Goal: Information Seeking & Learning: Learn about a topic

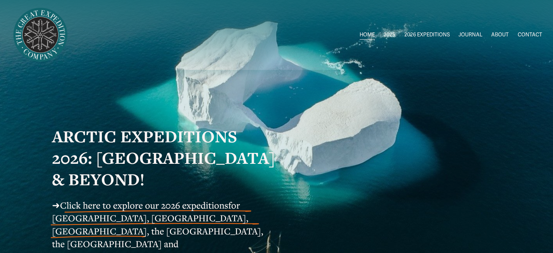
click at [0, 0] on span "Greenland AUG-SEPT" at bounding box center [0, 0] width 0 height 0
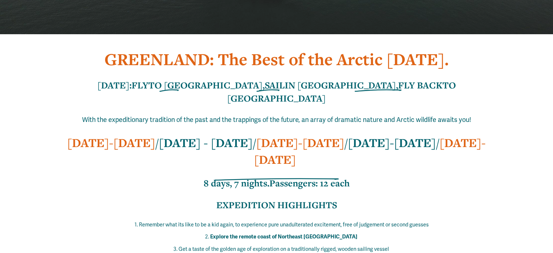
scroll to position [218, 0]
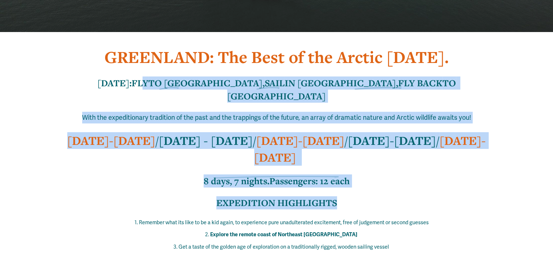
drag, startPoint x: 172, startPoint y: 84, endPoint x: 456, endPoint y: 174, distance: 298.5
click at [456, 174] on div "GREENLAND: The Best of the Arctic in One Week. IN ONE WEEK: FLY TO GREENLAND, S…" at bounding box center [276, 204] width 449 height 316
click at [475, 174] on h3 "8 days, 7 nights. Passengers: 12 each" at bounding box center [276, 180] width 449 height 13
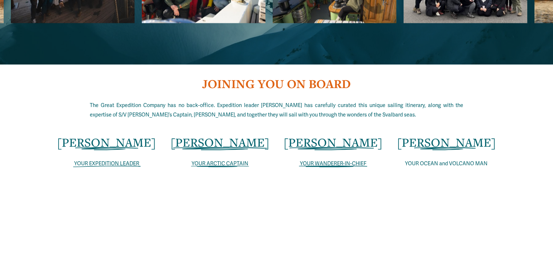
scroll to position [1417, 0]
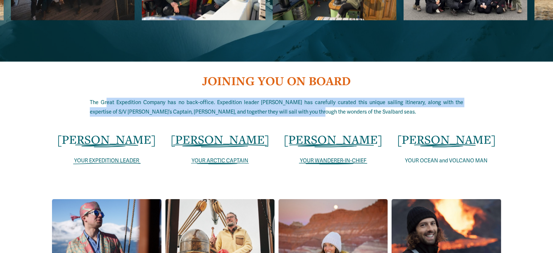
drag, startPoint x: 105, startPoint y: 61, endPoint x: 293, endPoint y: 69, distance: 188.8
click at [293, 99] on span "The Great Expedition Company has no back-office. Expedition leader Joe Shutter …" at bounding box center [276, 107] width 373 height 16
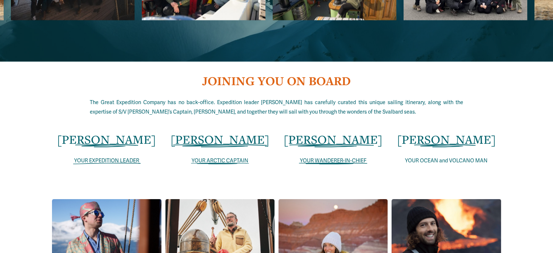
click at [321, 99] on span "The Great Expedition Company has no back-office. Expedition leader Joe Shutter …" at bounding box center [276, 107] width 373 height 16
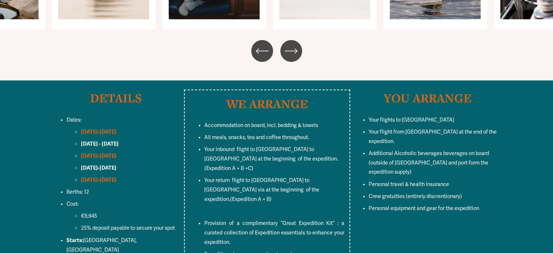
scroll to position [2762, 0]
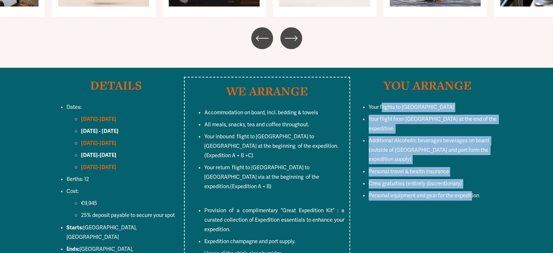
drag, startPoint x: 381, startPoint y: 65, endPoint x: 472, endPoint y: 165, distance: 134.8
click at [472, 165] on div "WE ARRANGE Accommodation on board, incl. bedding & towels All meals, snacks, te…" at bounding box center [276, 258] width 553 height 362
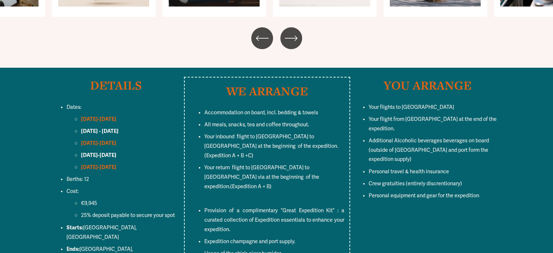
click at [498, 178] on div "WE ARRANGE Accommodation on board, incl. bedding & towels All meals, snacks, te…" at bounding box center [276, 258] width 553 height 362
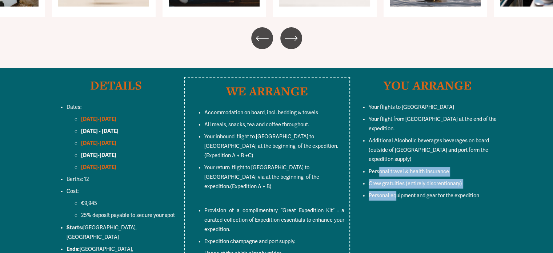
drag, startPoint x: 378, startPoint y: 119, endPoint x: 397, endPoint y: 142, distance: 29.9
click at [397, 142] on ul "Your flights to Iceland Your flight from Iceland at the end of the expedition. …" at bounding box center [427, 151] width 147 height 98
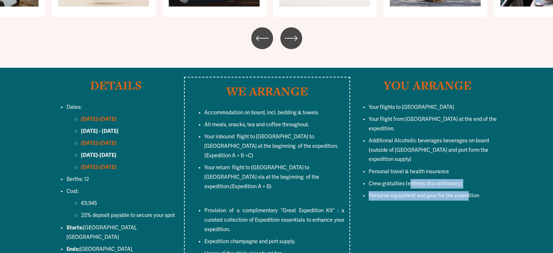
drag, startPoint x: 468, startPoint y: 141, endPoint x: 411, endPoint y: 129, distance: 58.6
click at [411, 129] on ul "Your flights to Iceland Your flight from Iceland at the end of the expedition. …" at bounding box center [427, 151] width 147 height 98
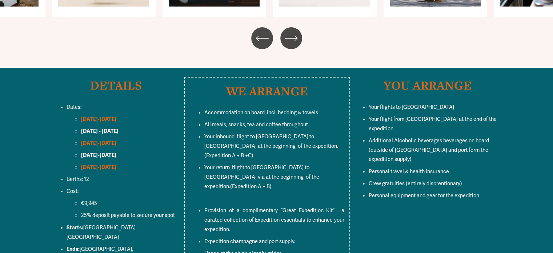
click at [400, 137] on span "Additional Alcoholic beverages beverages on board (outside of champagne and por…" at bounding box center [428, 149] width 121 height 25
drag, startPoint x: 106, startPoint y: 160, endPoint x: 73, endPoint y: 161, distance: 33.1
click at [81, 198] on p "€9,945" at bounding box center [130, 202] width 99 height 9
click at [123, 223] on p "Starts: Reykjavik, Iceland" at bounding box center [123, 232] width 113 height 19
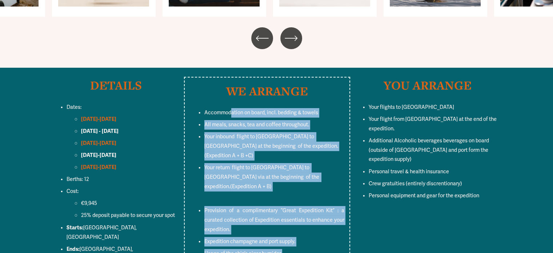
drag, startPoint x: 232, startPoint y: 65, endPoint x: 308, endPoint y: 218, distance: 170.6
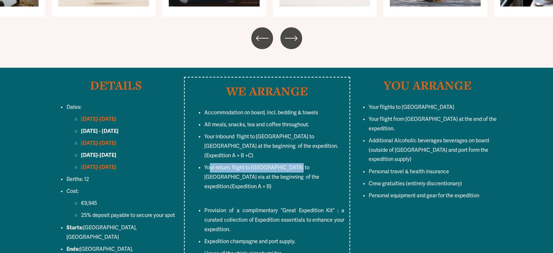
drag, startPoint x: 211, startPoint y: 113, endPoint x: 303, endPoint y: 110, distance: 92.0
click at [303, 164] on span "Your return flight to GREENLAND to ICELAND via at the beginning of the expediti…" at bounding box center [262, 176] width 116 height 25
click at [307, 163] on li "Your return flight to GREENLAND to ICELAND via at the beginning of the expediti…" at bounding box center [274, 183] width 140 height 40
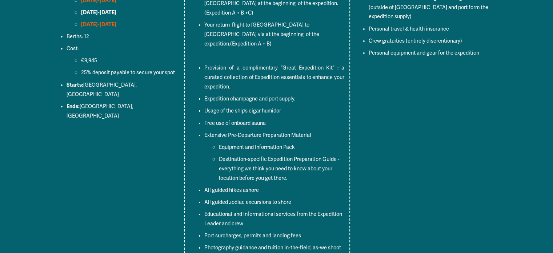
scroll to position [2944, 0]
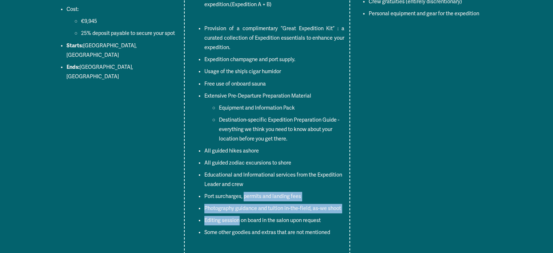
drag, startPoint x: 244, startPoint y: 127, endPoint x: 238, endPoint y: 157, distance: 30.4
click at [238, 157] on ul "Accommodation on board, incl. bedding & towels All meals, snacks, tea and coffe…" at bounding box center [267, 81] width 154 height 311
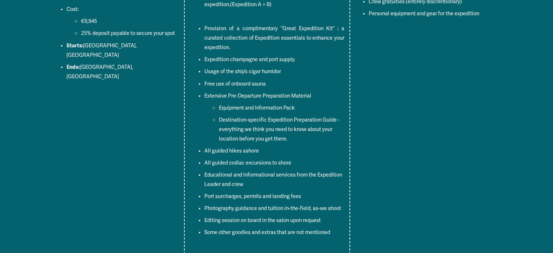
click at [275, 215] on p "Editing session on board in the salon upon request" at bounding box center [274, 219] width 140 height 9
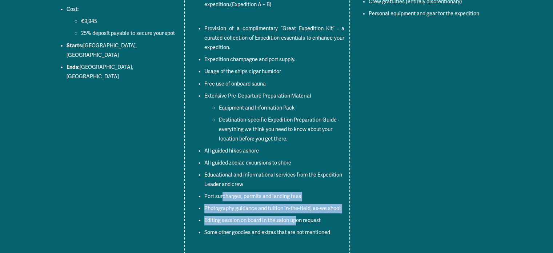
drag, startPoint x: 297, startPoint y: 156, endPoint x: 223, endPoint y: 131, distance: 77.9
click at [223, 131] on ul "Accommodation on board, incl. bedding & towels All meals, snacks, tea and coffe…" at bounding box center [267, 81] width 154 height 311
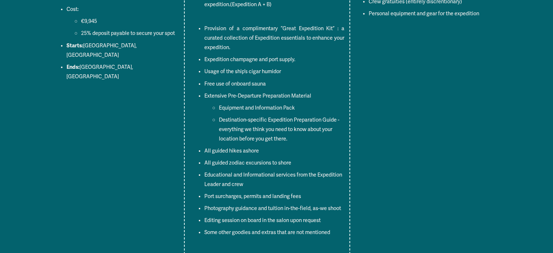
click at [205, 192] on p "Port surcharges, permits and landing fees" at bounding box center [274, 196] width 140 height 9
drag, startPoint x: 211, startPoint y: 169, endPoint x: 283, endPoint y: 165, distance: 72.8
click at [283, 227] on p "Some other goodies and extras that are not mentioned" at bounding box center [274, 231] width 140 height 9
click at [310, 227] on p "Some other goodies and extras that are not mentioned" at bounding box center [274, 231] width 140 height 9
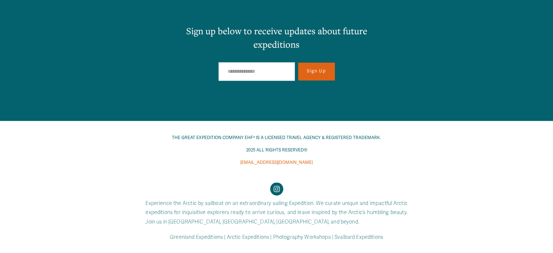
scroll to position [5797, 0]
